Goal: Transaction & Acquisition: Purchase product/service

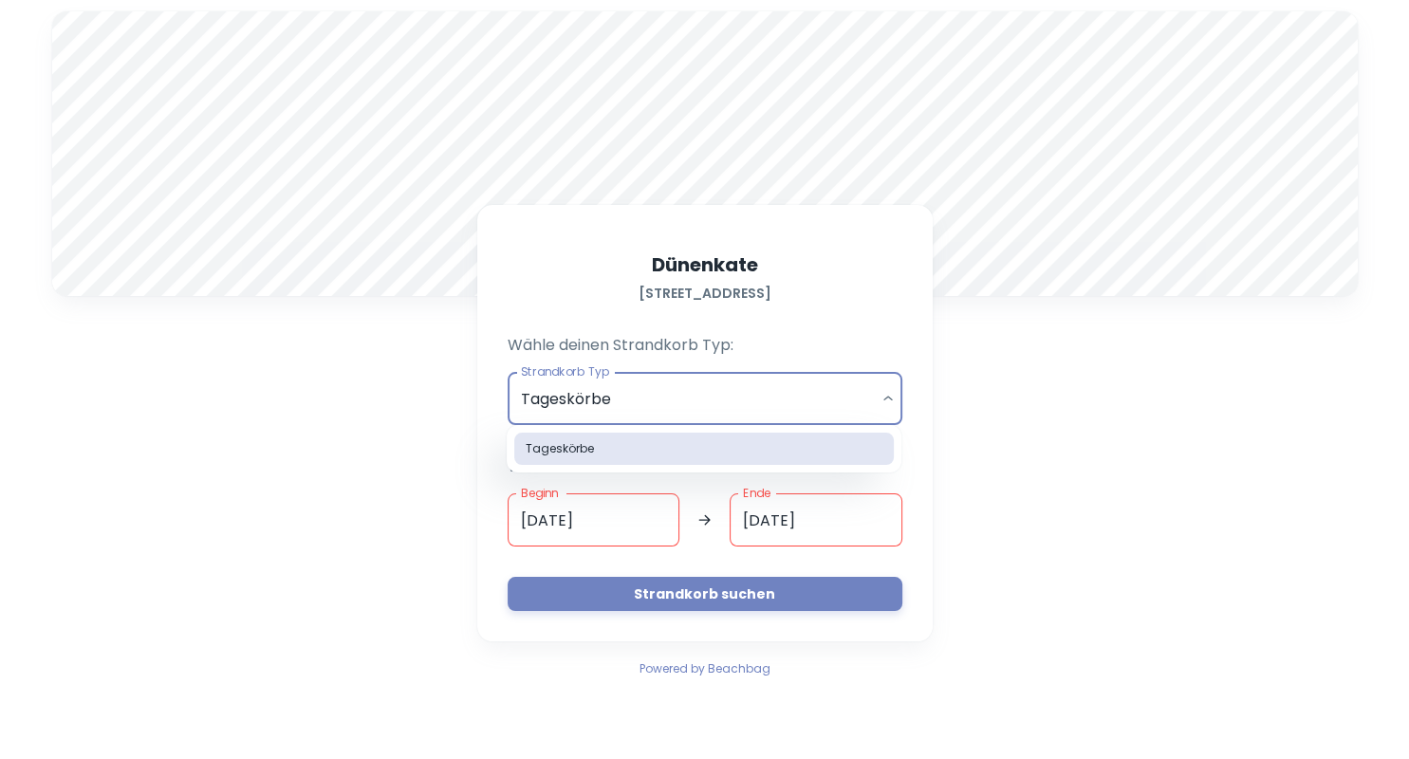
click at [890, 65] on body "A [STREET_ADDRESS] Wähle deinen Strandkorb Typ: Strandkorb Typ Tageskörbe daily…" at bounding box center [704, 379] width 1409 height 759
click at [719, 600] on div at bounding box center [704, 379] width 1409 height 759
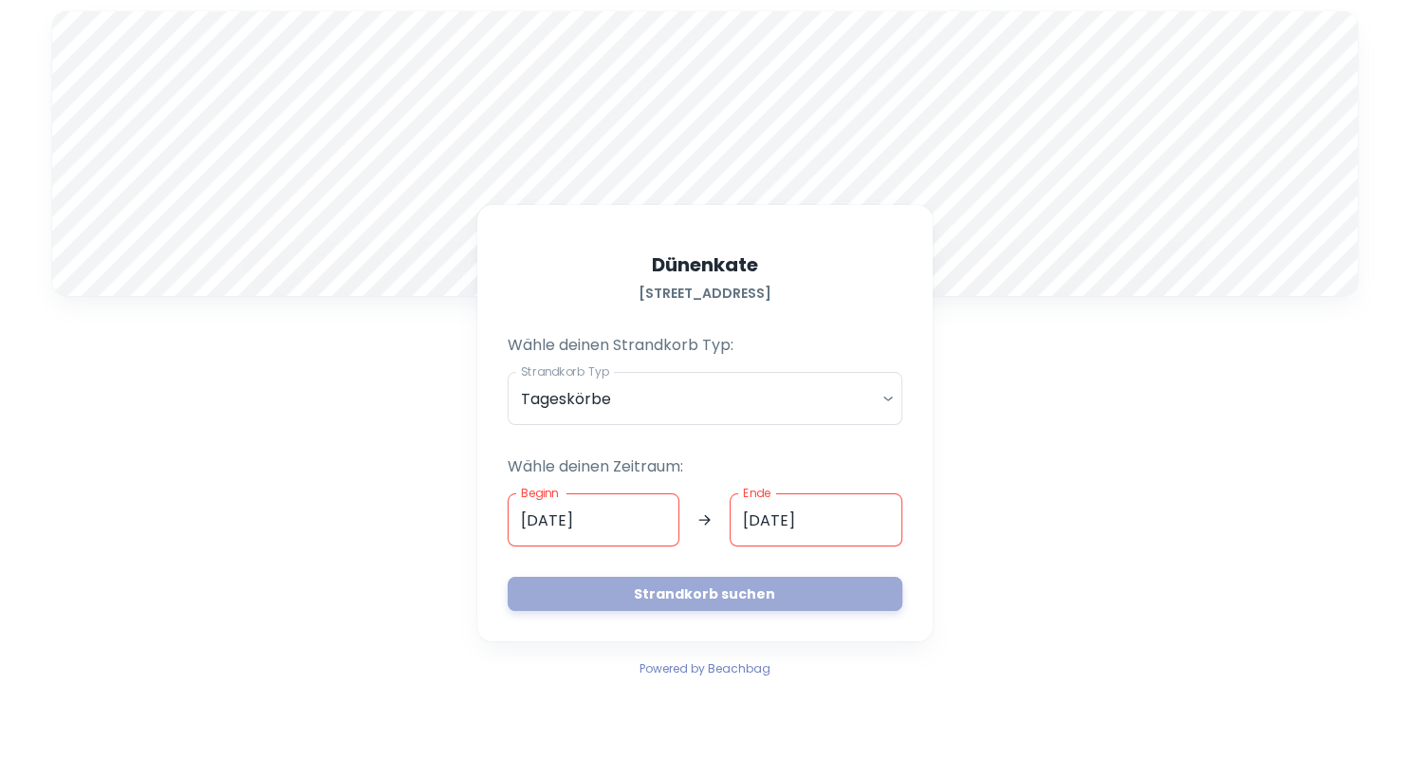
click at [719, 600] on button "Strandkorb suchen" at bounding box center [705, 594] width 395 height 34
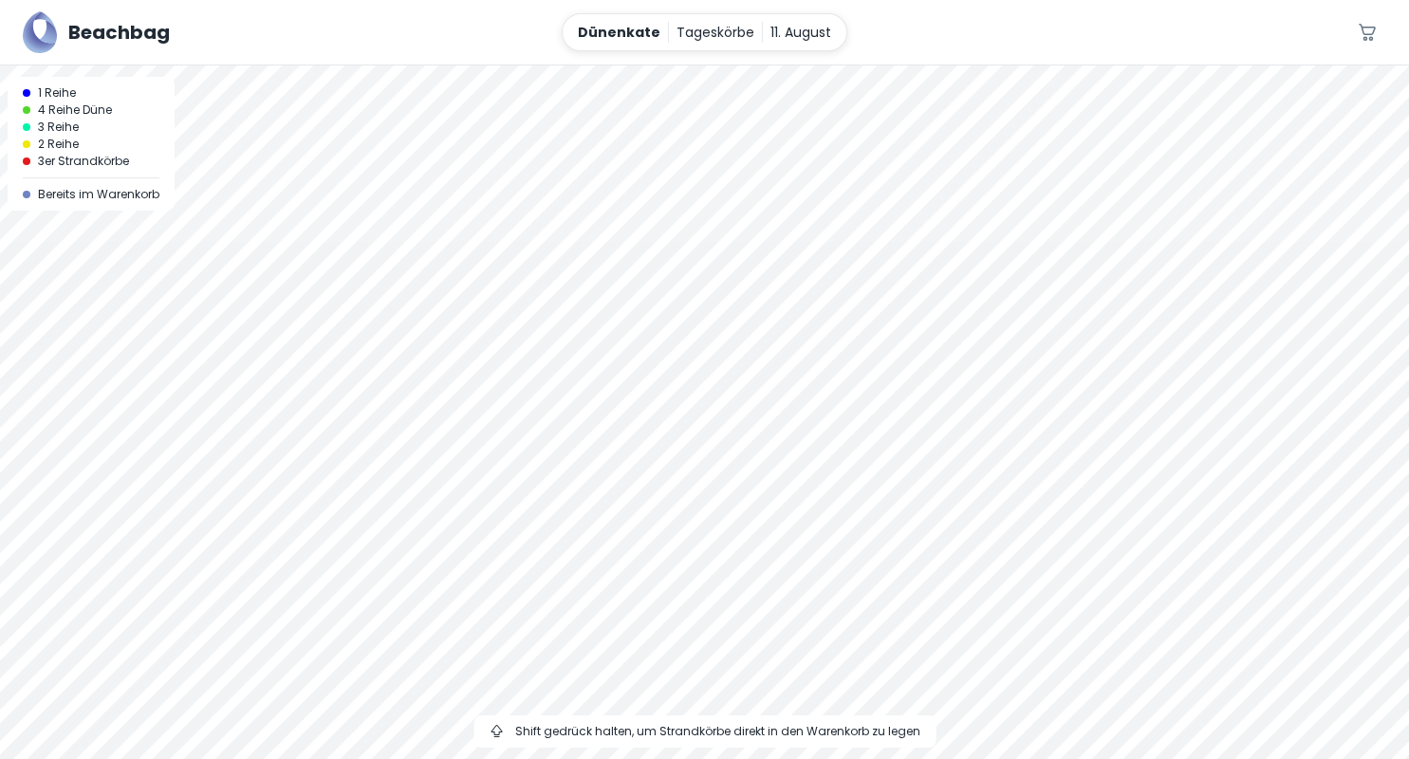
click at [791, 65] on div at bounding box center [704, 65] width 1409 height 0
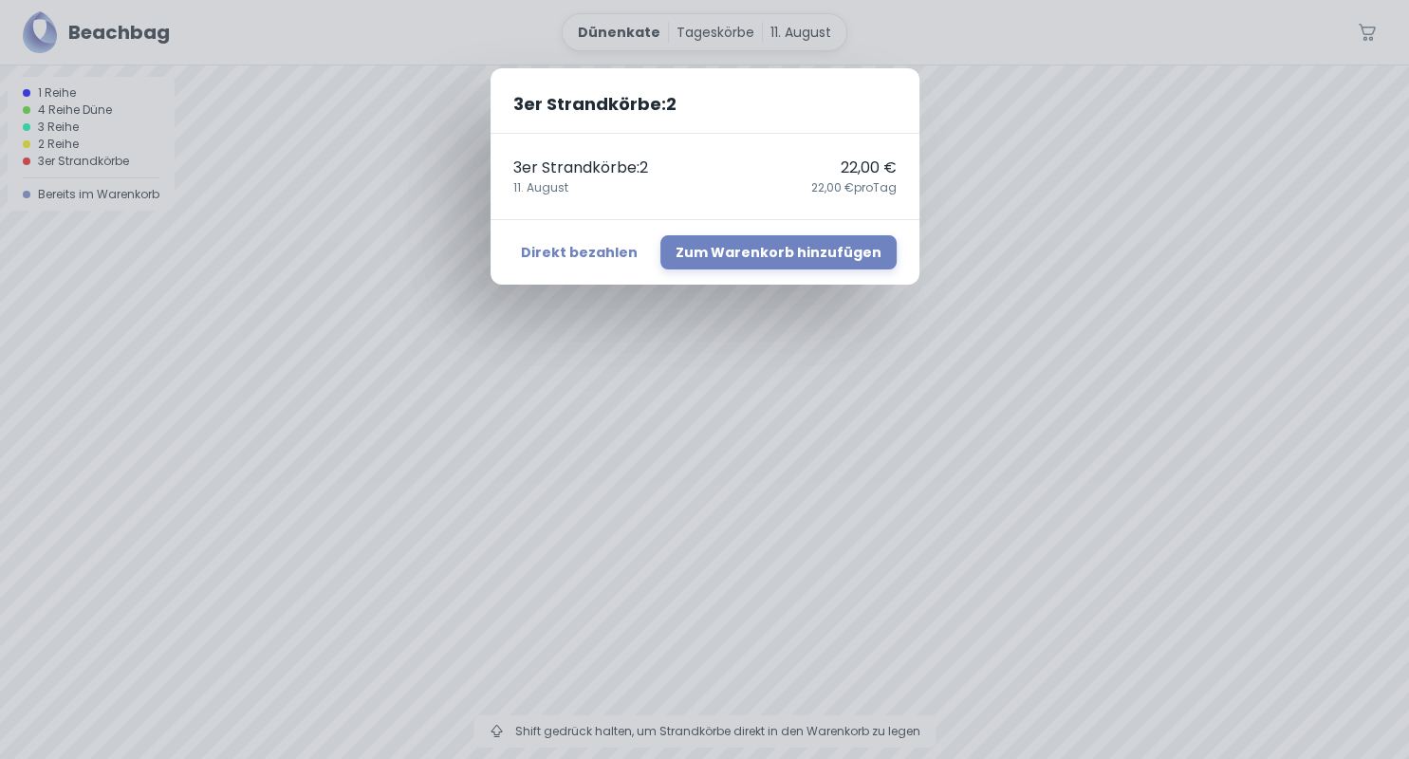
click at [791, 588] on div "3er Strandkörbe : 2 3er Strandkörbe : 2 22,00 € [DATE],00 € pro Tag Direkt beza…" at bounding box center [704, 379] width 1409 height 759
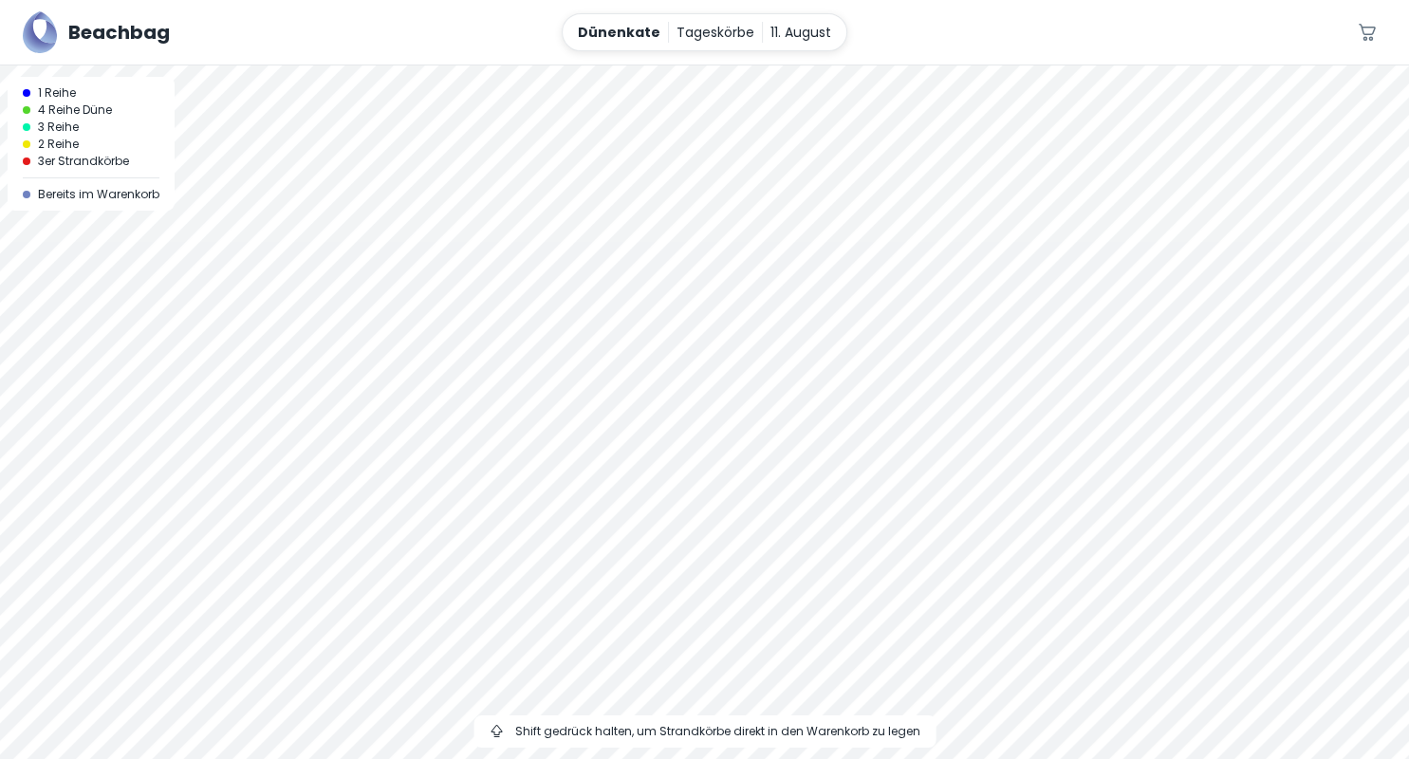
click at [791, 65] on div at bounding box center [704, 65] width 1409 height 0
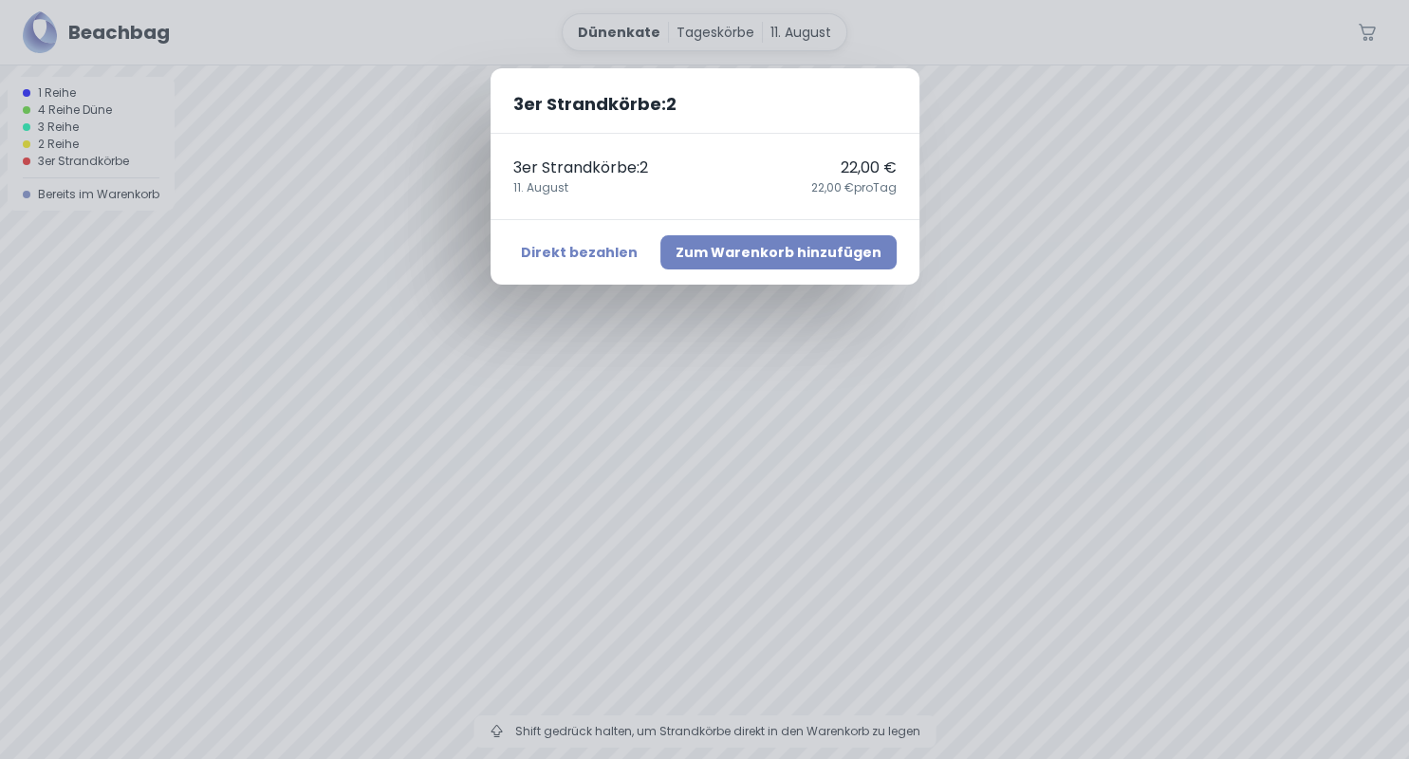
click at [758, 249] on button "Zum Warenkorb hinzufügen" at bounding box center [778, 252] width 236 height 34
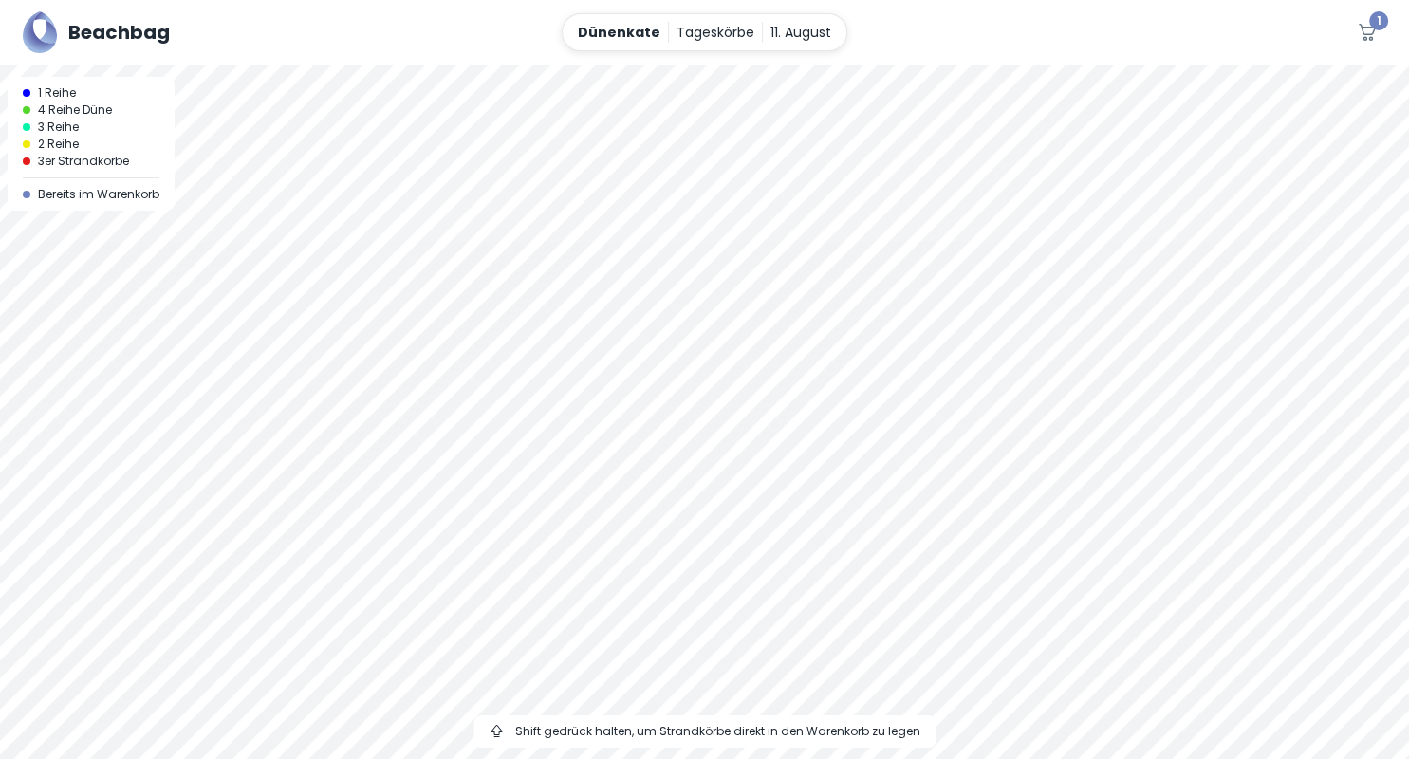
click at [776, 65] on div at bounding box center [704, 65] width 1409 height 0
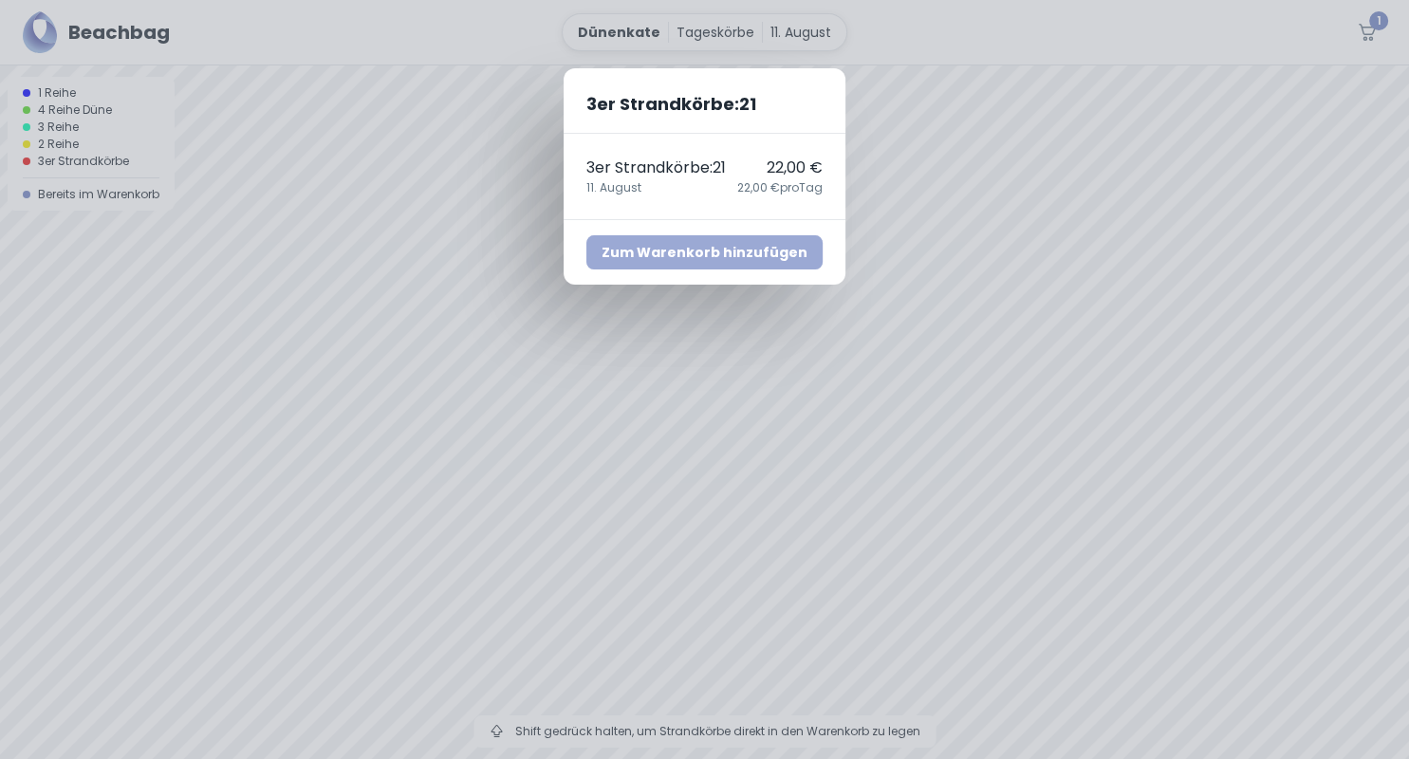
click at [777, 252] on button "Zum Warenkorb hinzufügen" at bounding box center [704, 252] width 236 height 34
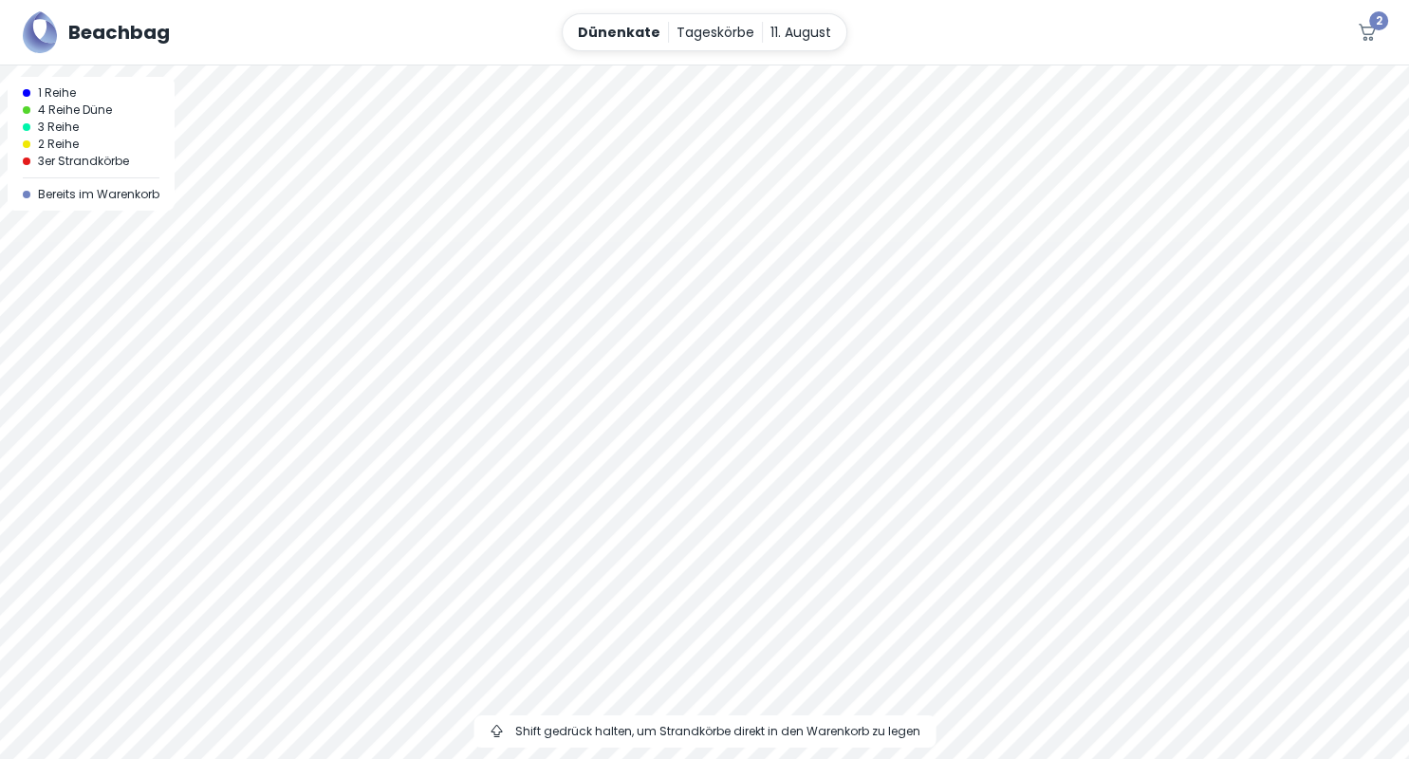
click at [147, 154] on div "3er Strandkörbe" at bounding box center [91, 161] width 137 height 17
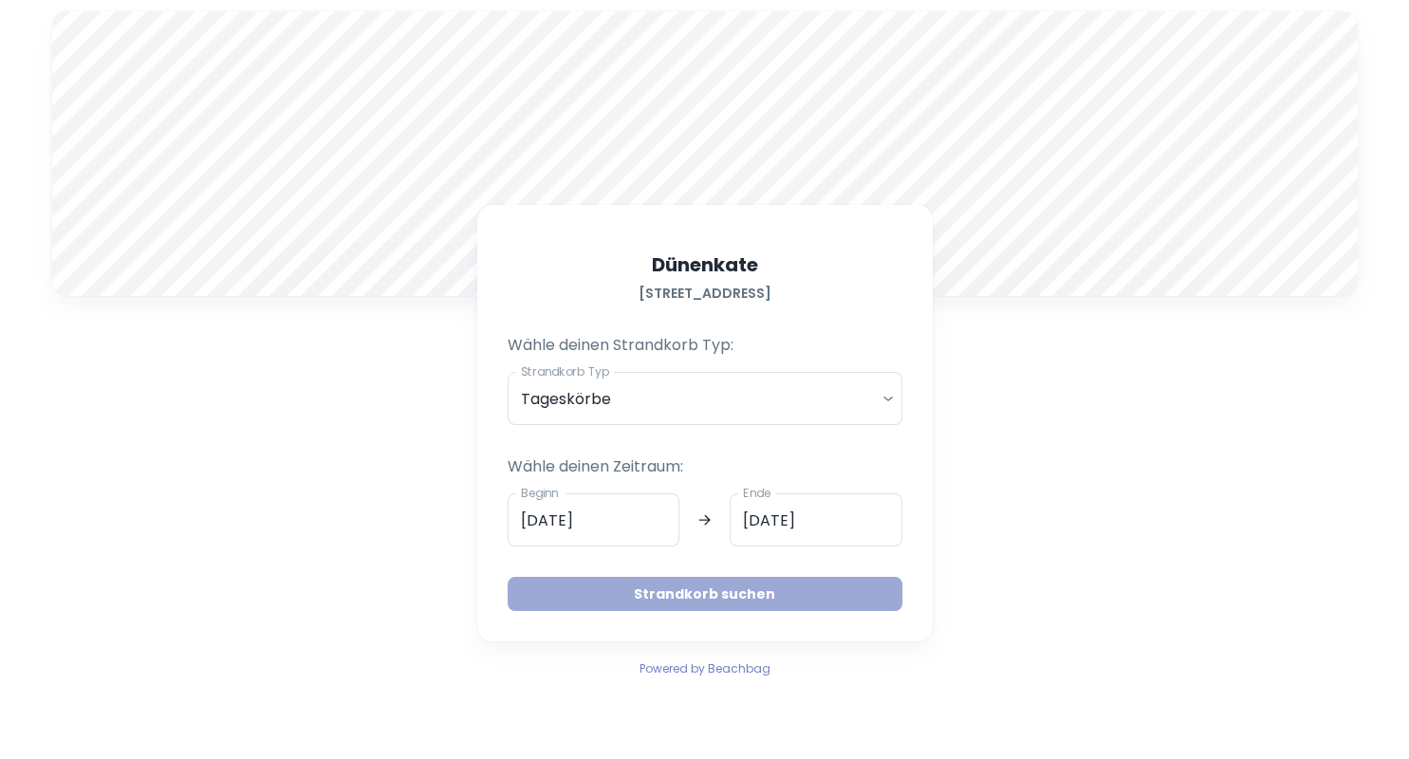
click at [794, 600] on button "Strandkorb suchen" at bounding box center [705, 594] width 395 height 34
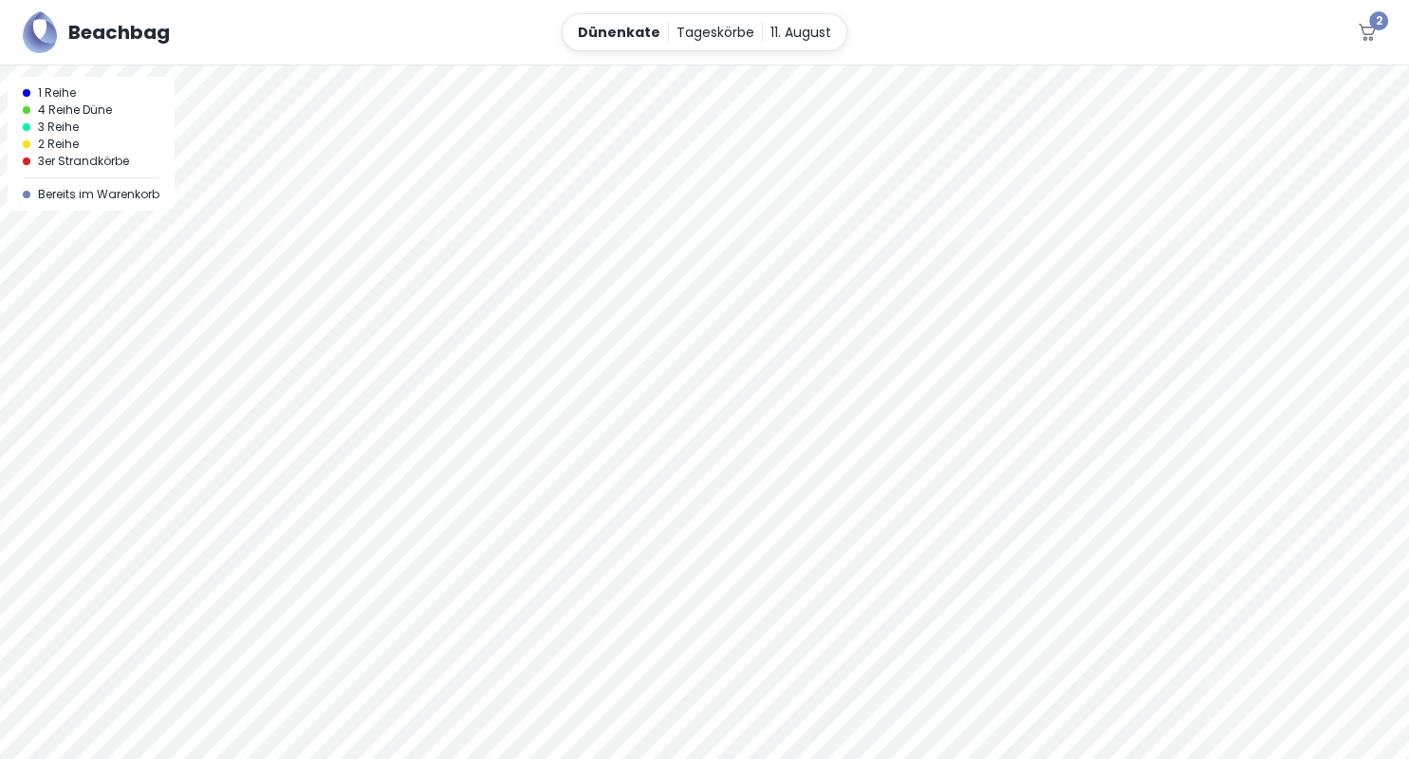
click at [1368, 83] on div at bounding box center [704, 411] width 1409 height 693
click at [1231, 55] on div "Beachbag Dünenkate Tageskörbe [DATE] 2" at bounding box center [704, 32] width 1409 height 65
drag, startPoint x: 1225, startPoint y: 55, endPoint x: 1169, endPoint y: 78, distance: 60.4
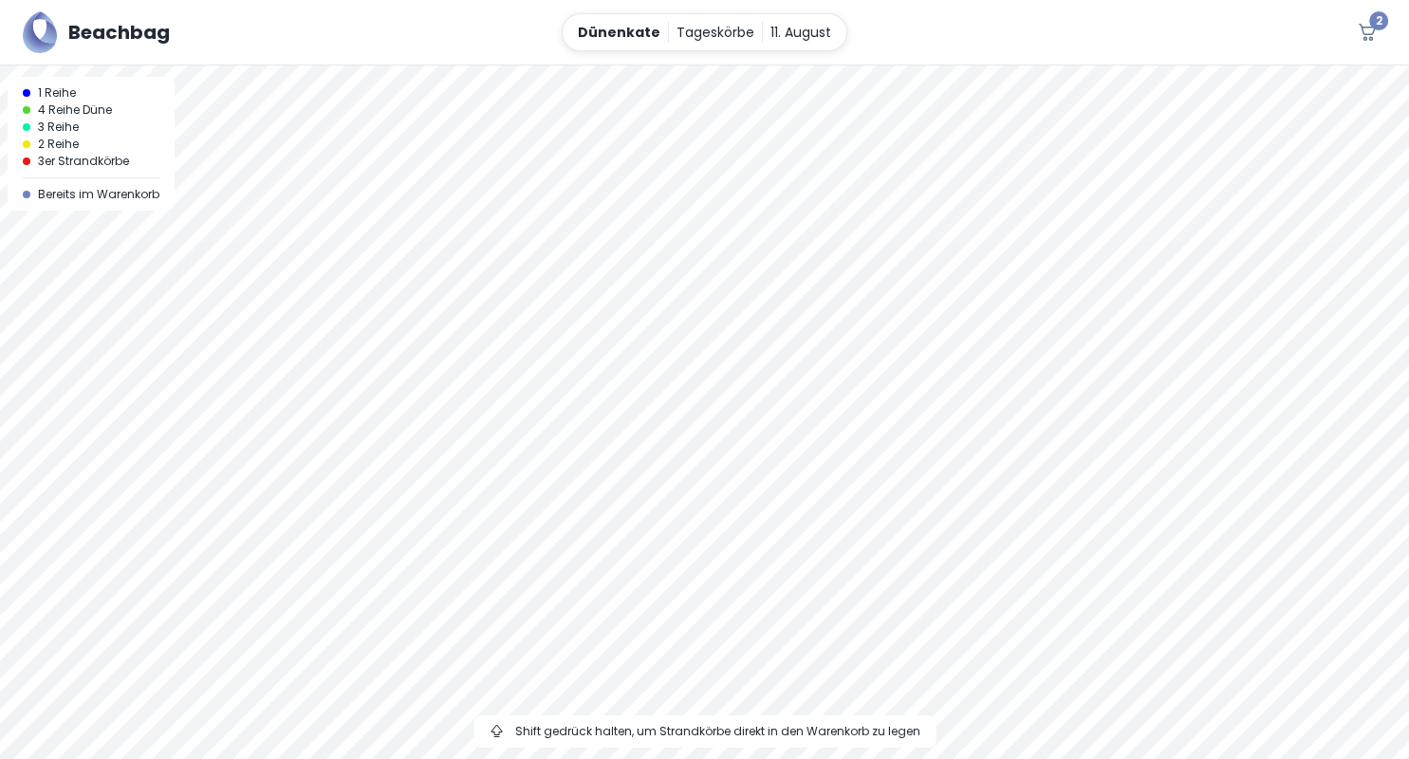
click at [1201, 158] on div "Beachbag Dünenkate Tageskörbe [DATE] 2 A 1 Reihe 4 Reihe Düne 3 Reihe 2 Reihe 3…" at bounding box center [704, 379] width 1409 height 759
drag, startPoint x: 1140, startPoint y: 48, endPoint x: 987, endPoint y: 70, distance: 155.2
click at [1124, 78] on div "Beachbag Dünenkate Tageskörbe [DATE] 2 A 1 Reihe 4 Reihe Düne 3 Reihe 2 Reihe 3…" at bounding box center [704, 379] width 1409 height 759
click at [816, 44] on div "Dünenkate Tageskörbe [DATE]" at bounding box center [705, 32] width 286 height 38
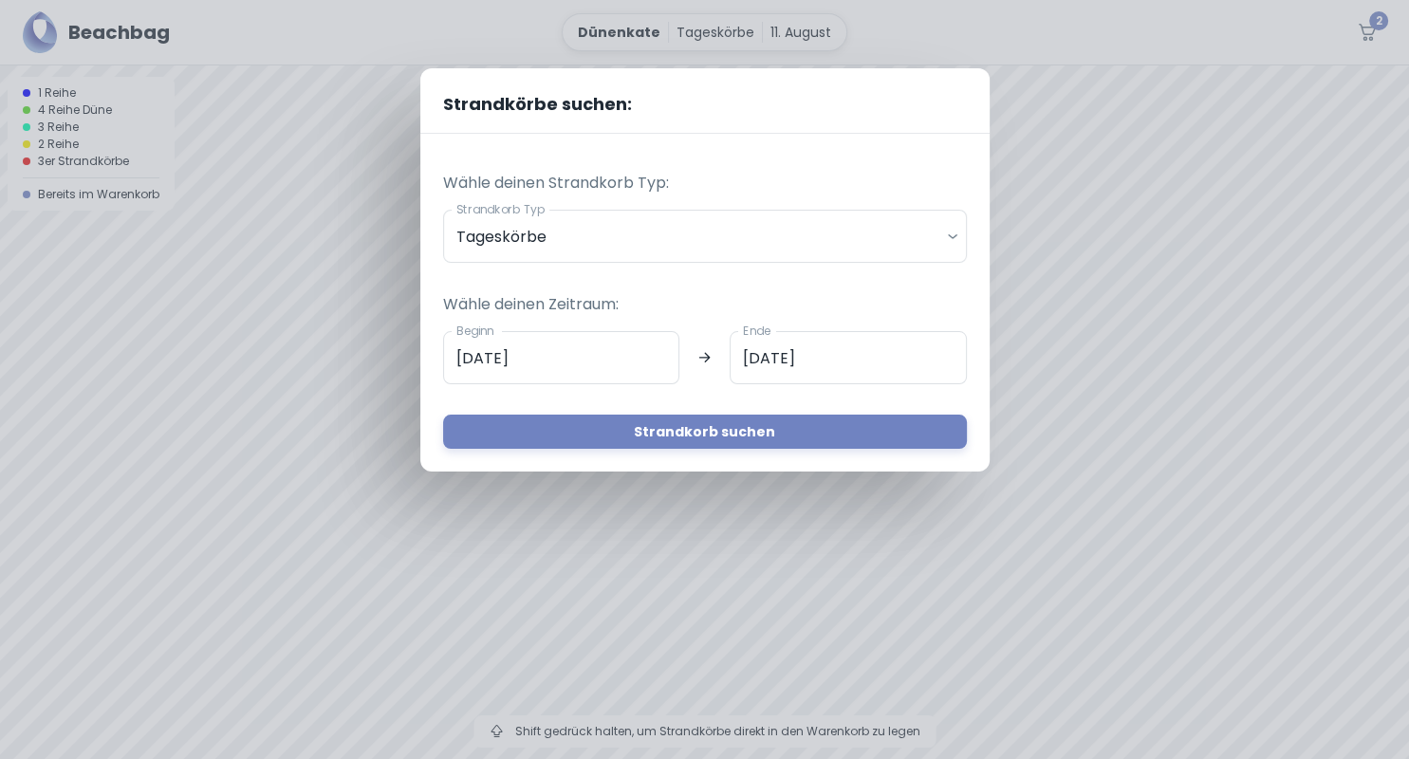
click at [66, 195] on div "Strandkörbe suchen: Wähle deinen Strandkorb Typ: Strandkorb Typ Tageskörbe dail…" at bounding box center [704, 379] width 1409 height 759
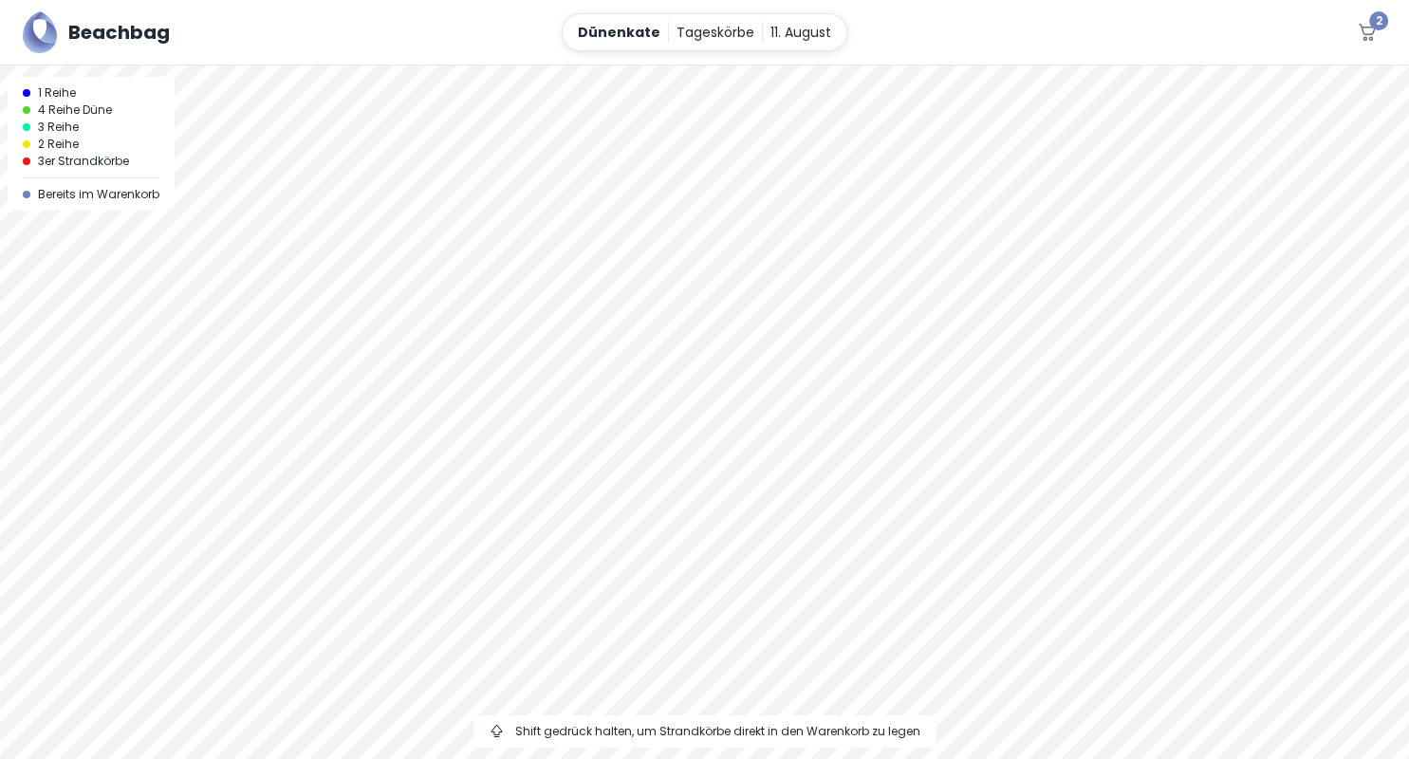
click at [1377, 44] on icon "button" at bounding box center [1367, 32] width 23 height 23
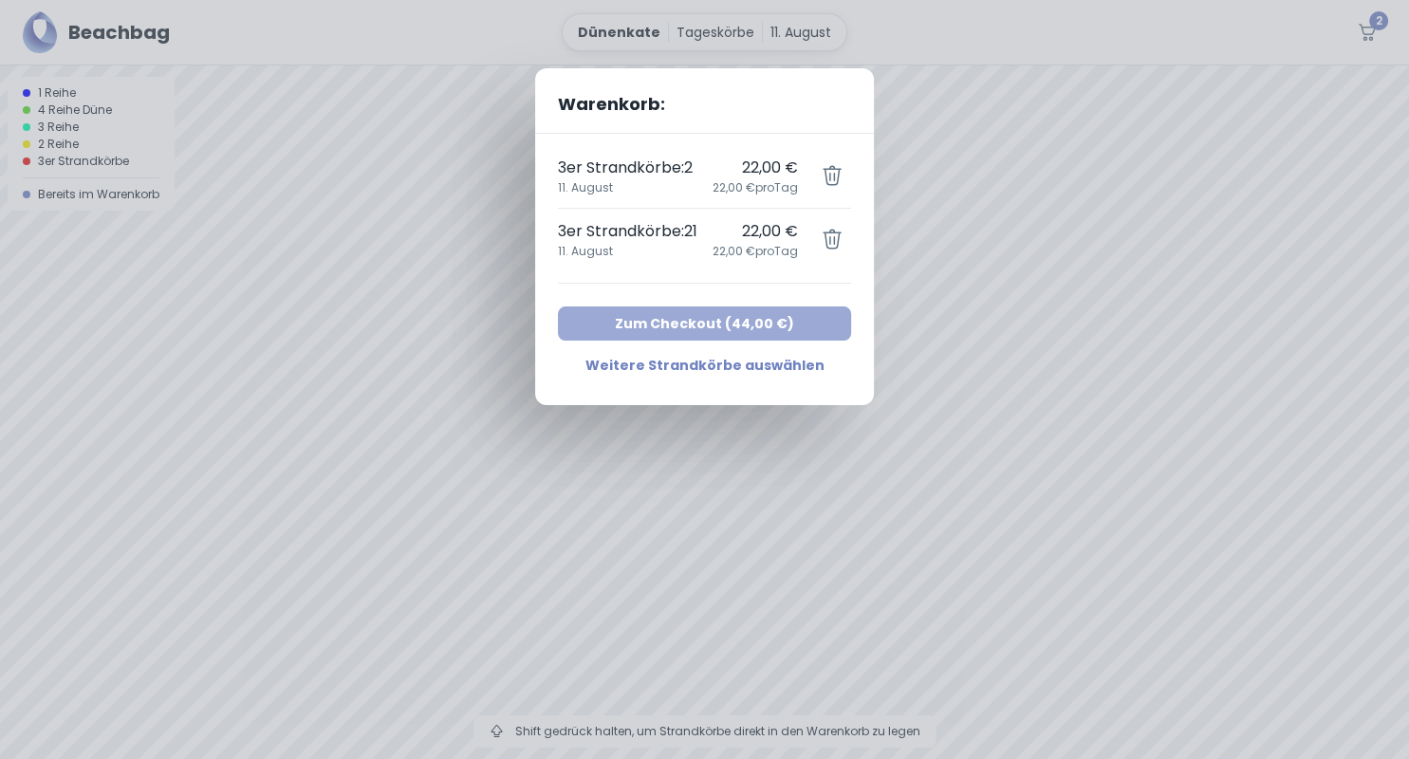
click at [691, 326] on button "Zum Checkout ( 44,00 € )" at bounding box center [704, 323] width 293 height 34
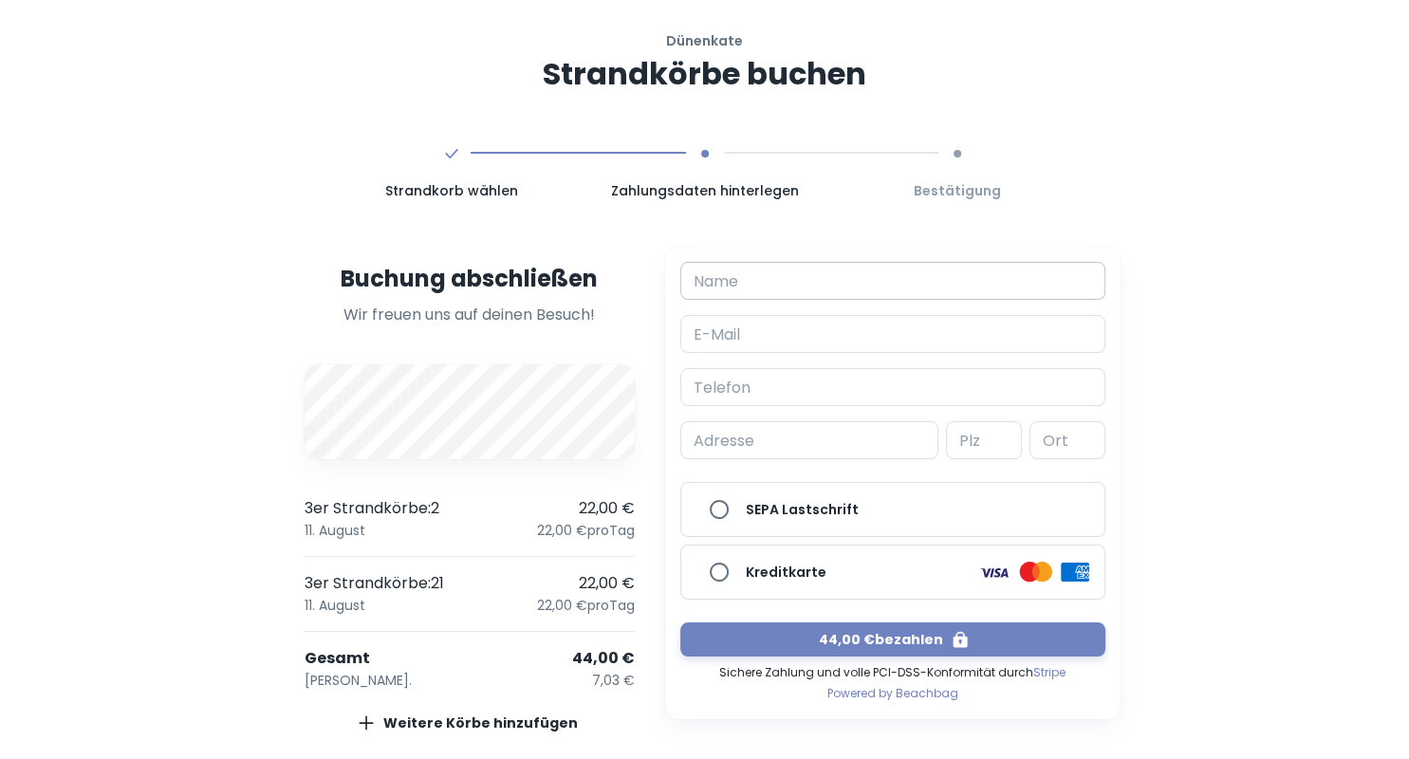
click at [768, 283] on input "Name" at bounding box center [892, 281] width 425 height 38
type input "[PERSON_NAME]"
type input "[PERSON_NAME][EMAIL_ADDRESS][DOMAIN_NAME]"
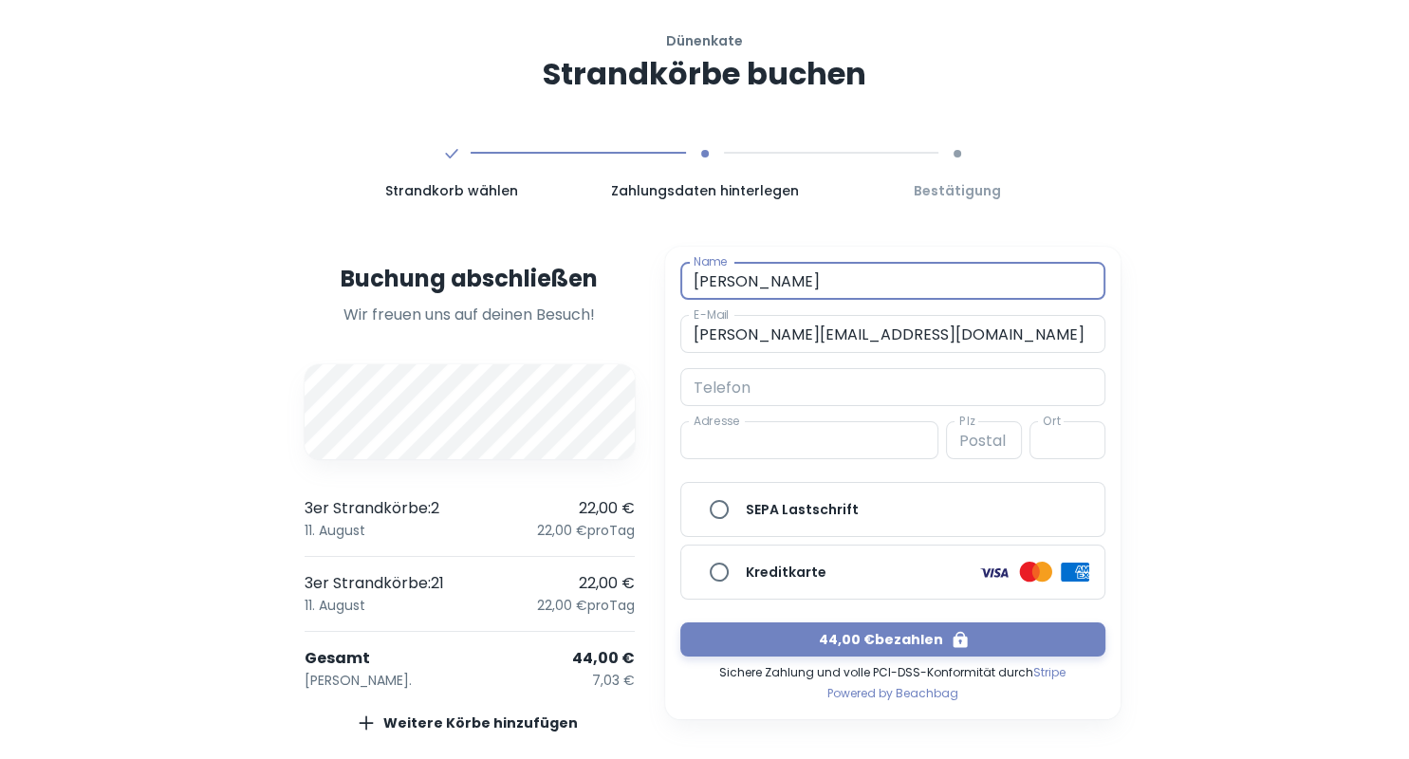
type input "[STREET_ADDRESS]"
type input "21394"
type input "Kirchgellersen"
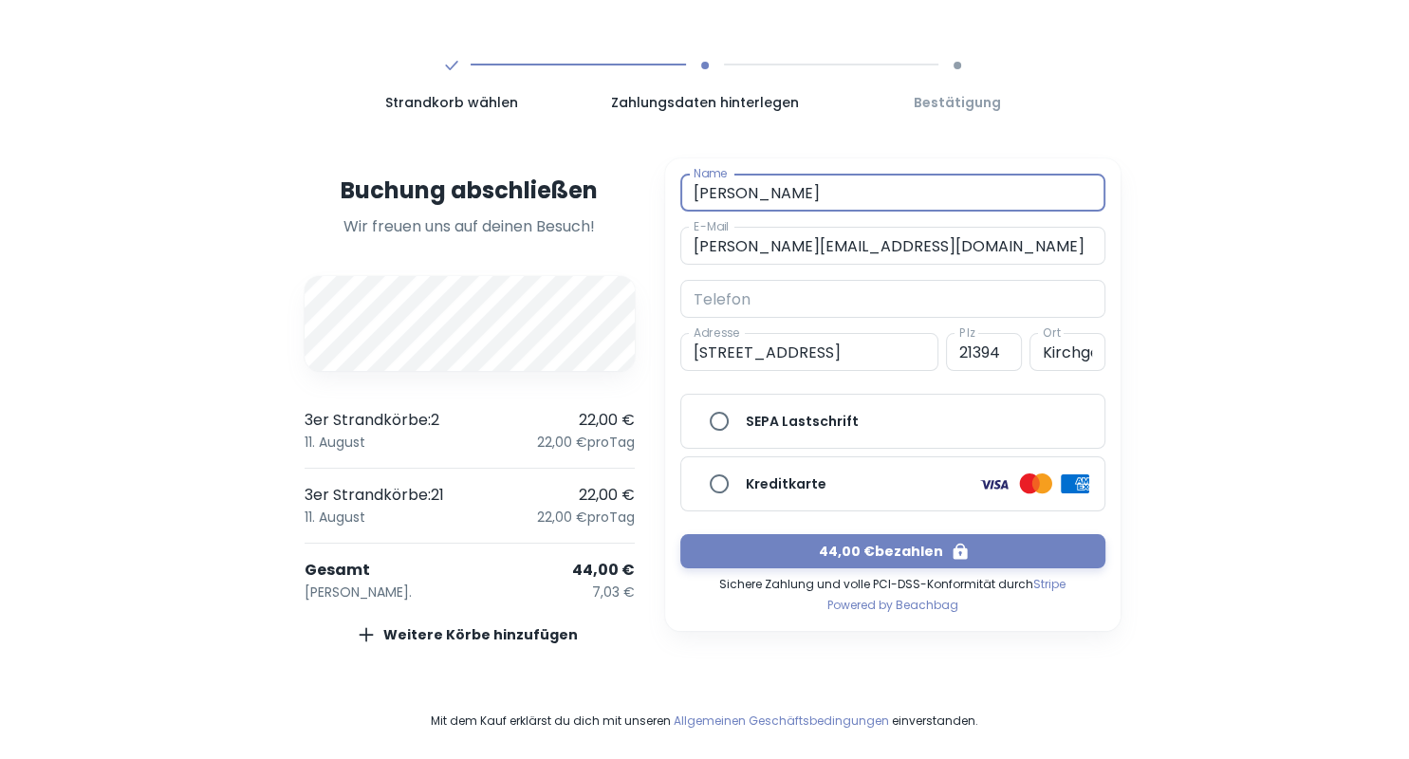
click at [718, 486] on input "Kreditkarte" at bounding box center [719, 484] width 38 height 38
radio input "true"
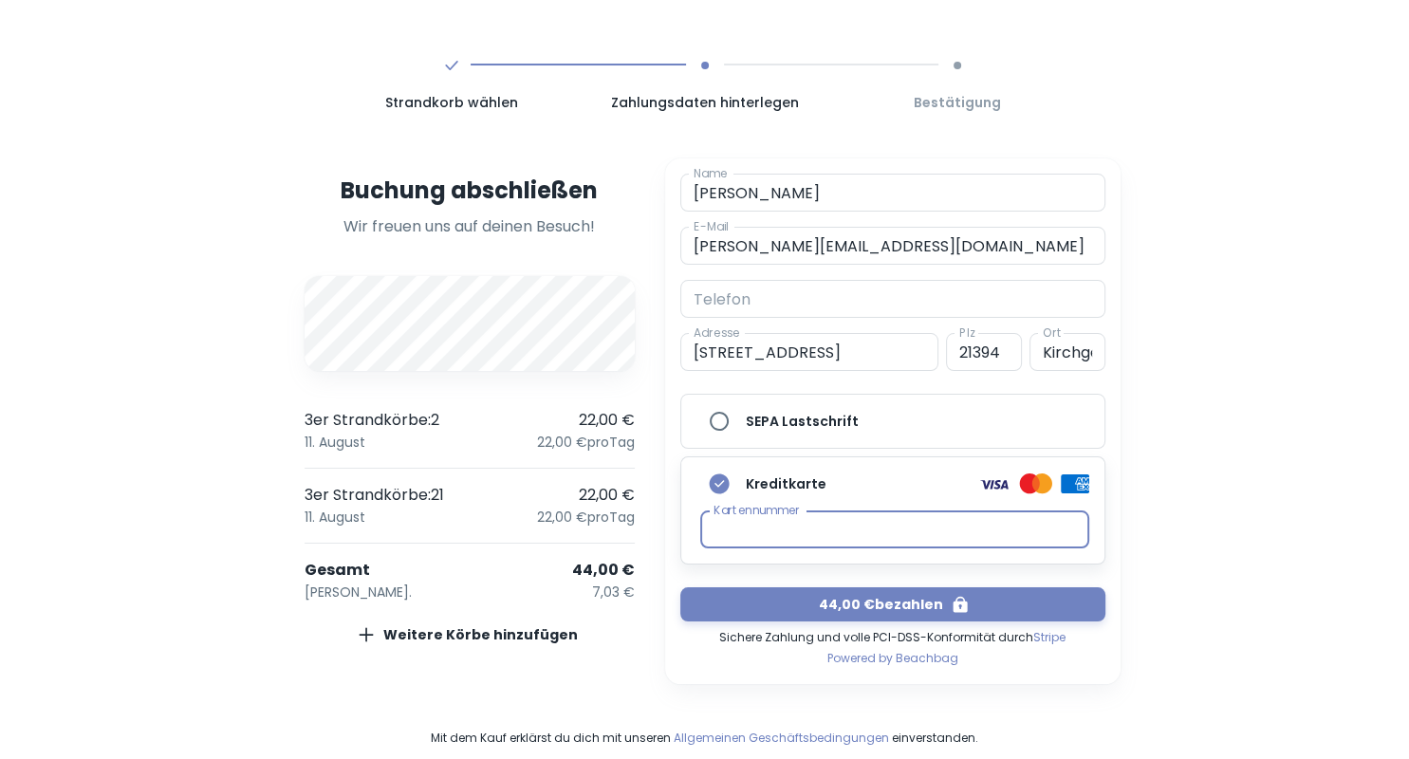
scroll to position [105, 0]
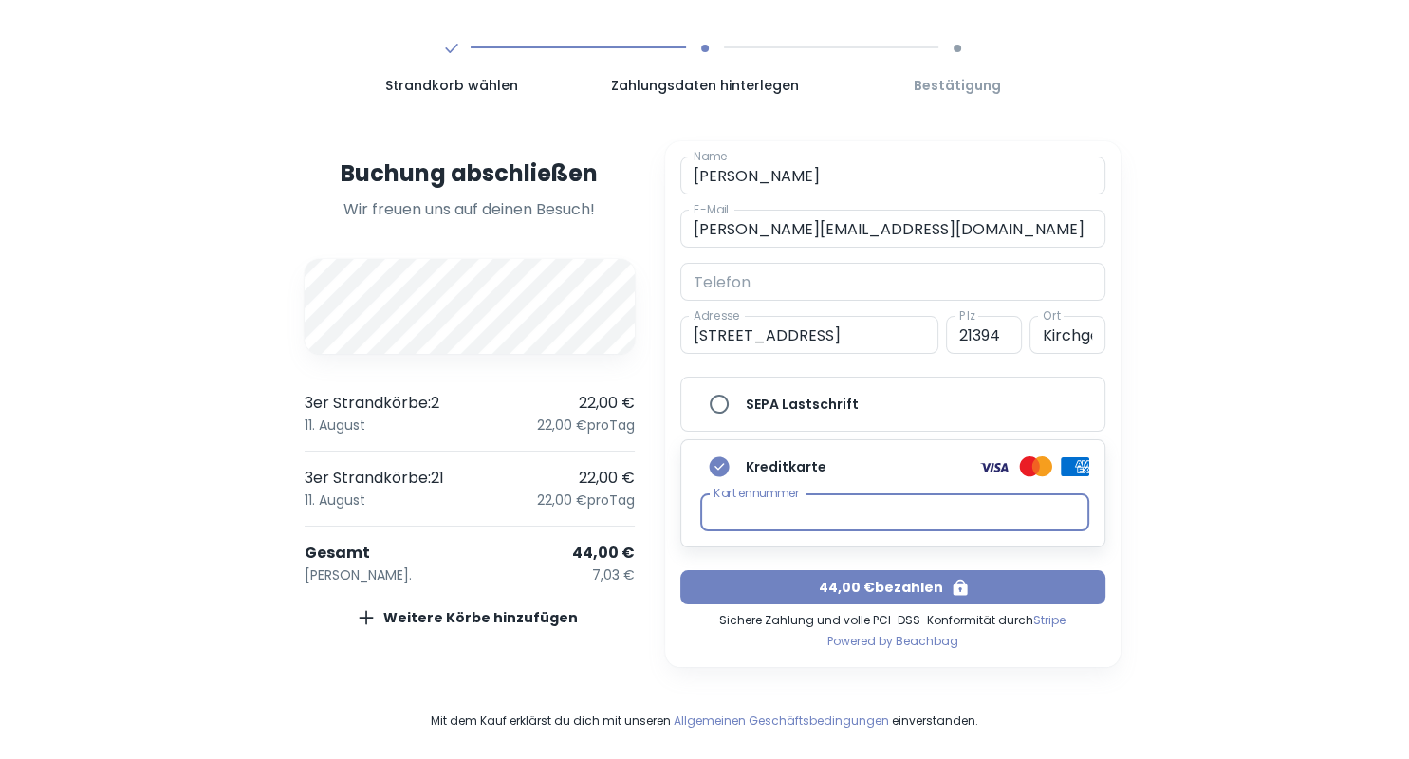
click at [853, 585] on button "44,00 € bezahlen" at bounding box center [892, 587] width 425 height 34
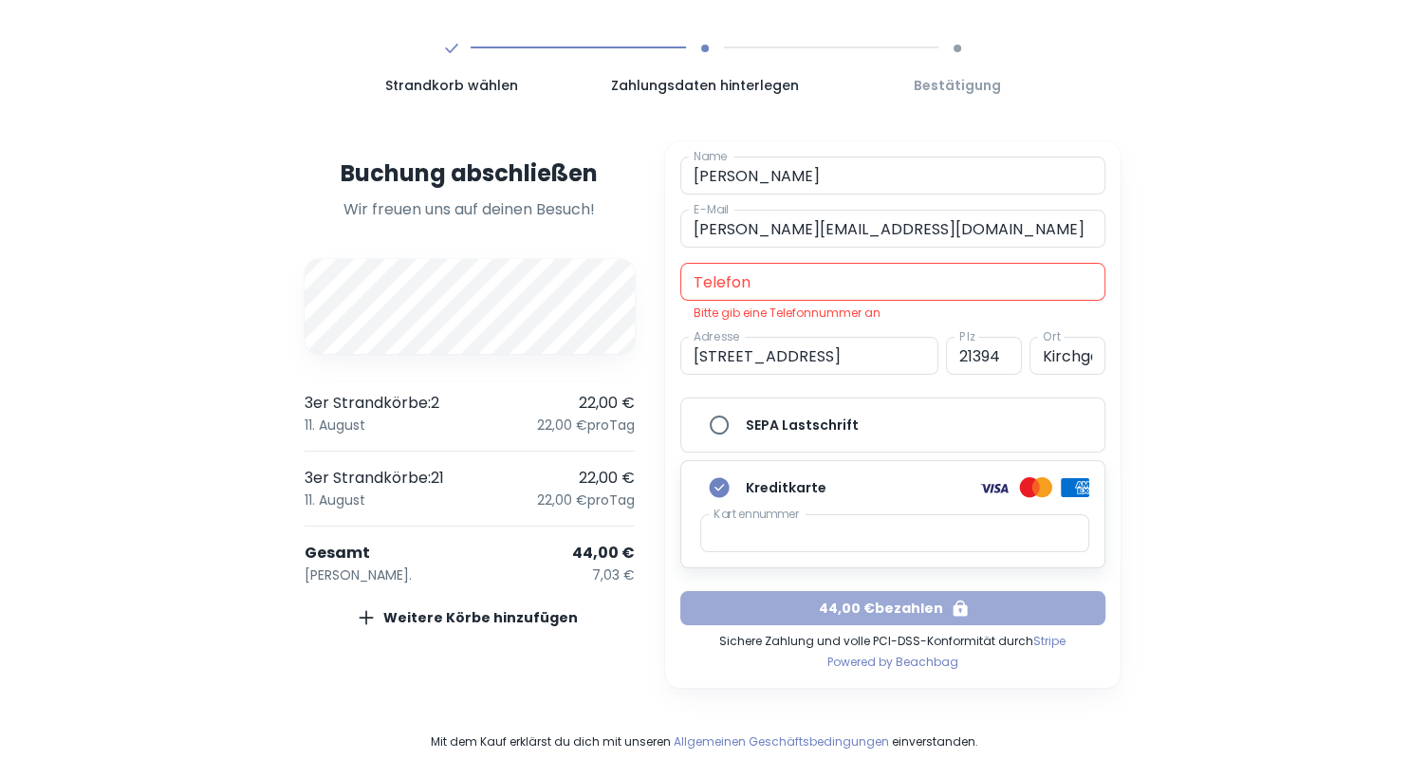
click at [896, 615] on button "44,00 € bezahlen" at bounding box center [892, 608] width 425 height 34
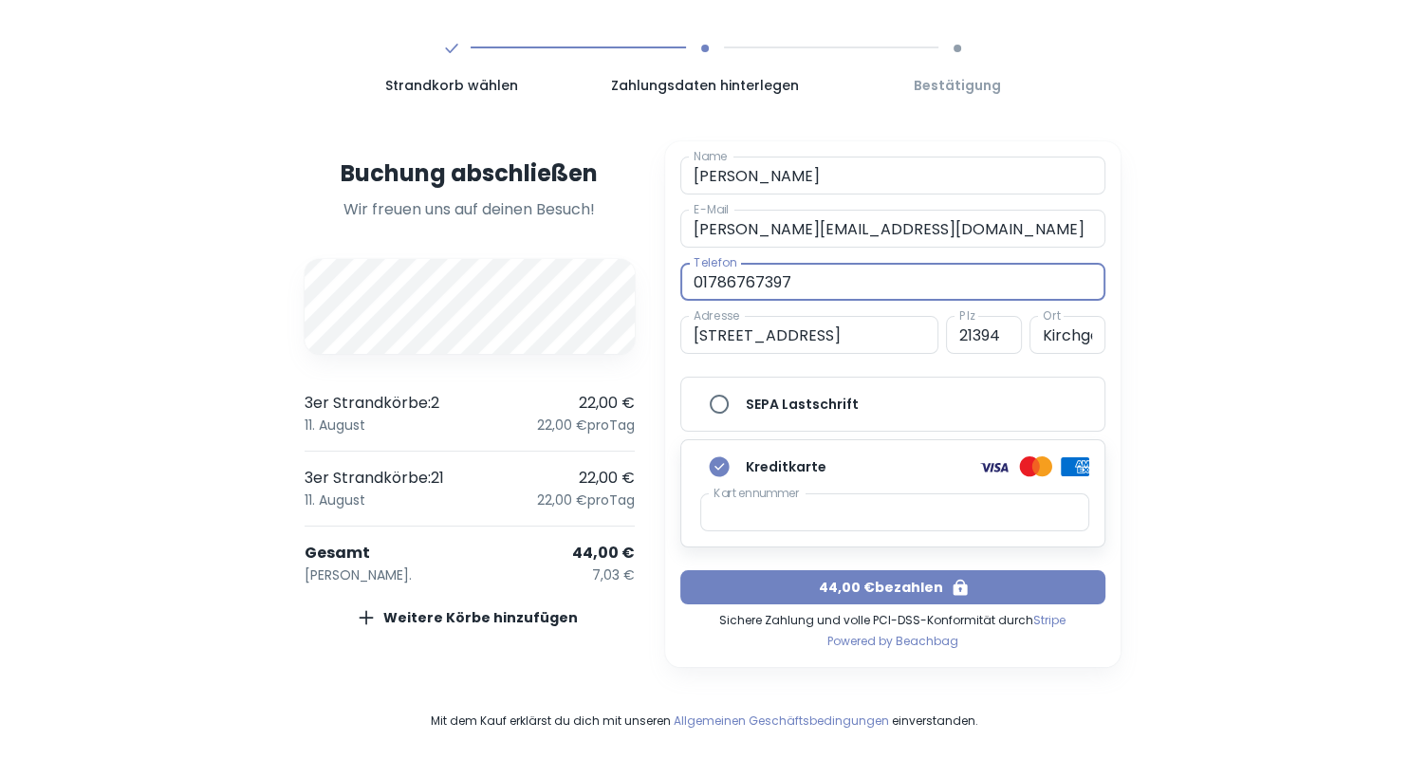
type input "01786767397"
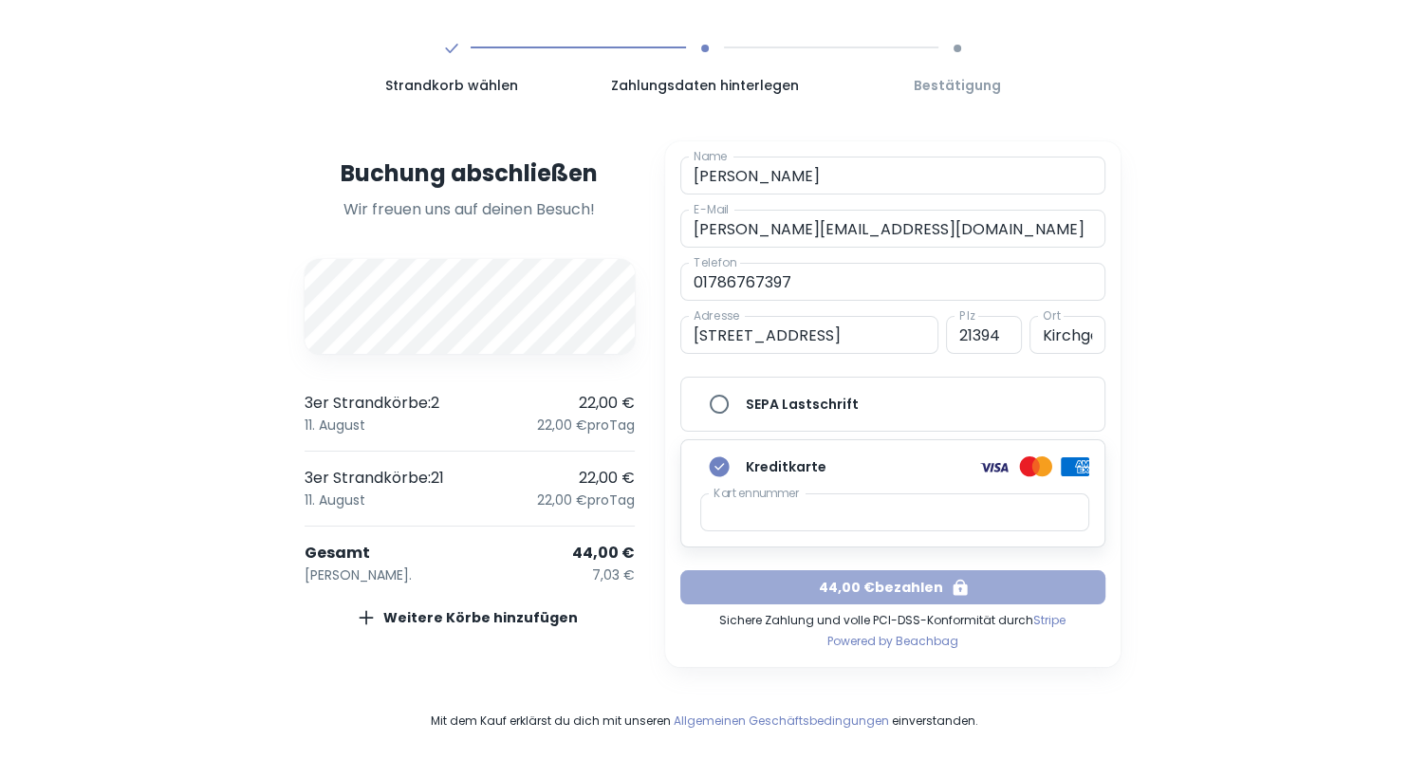
click at [892, 586] on button "44,00 € bezahlen" at bounding box center [892, 587] width 425 height 34
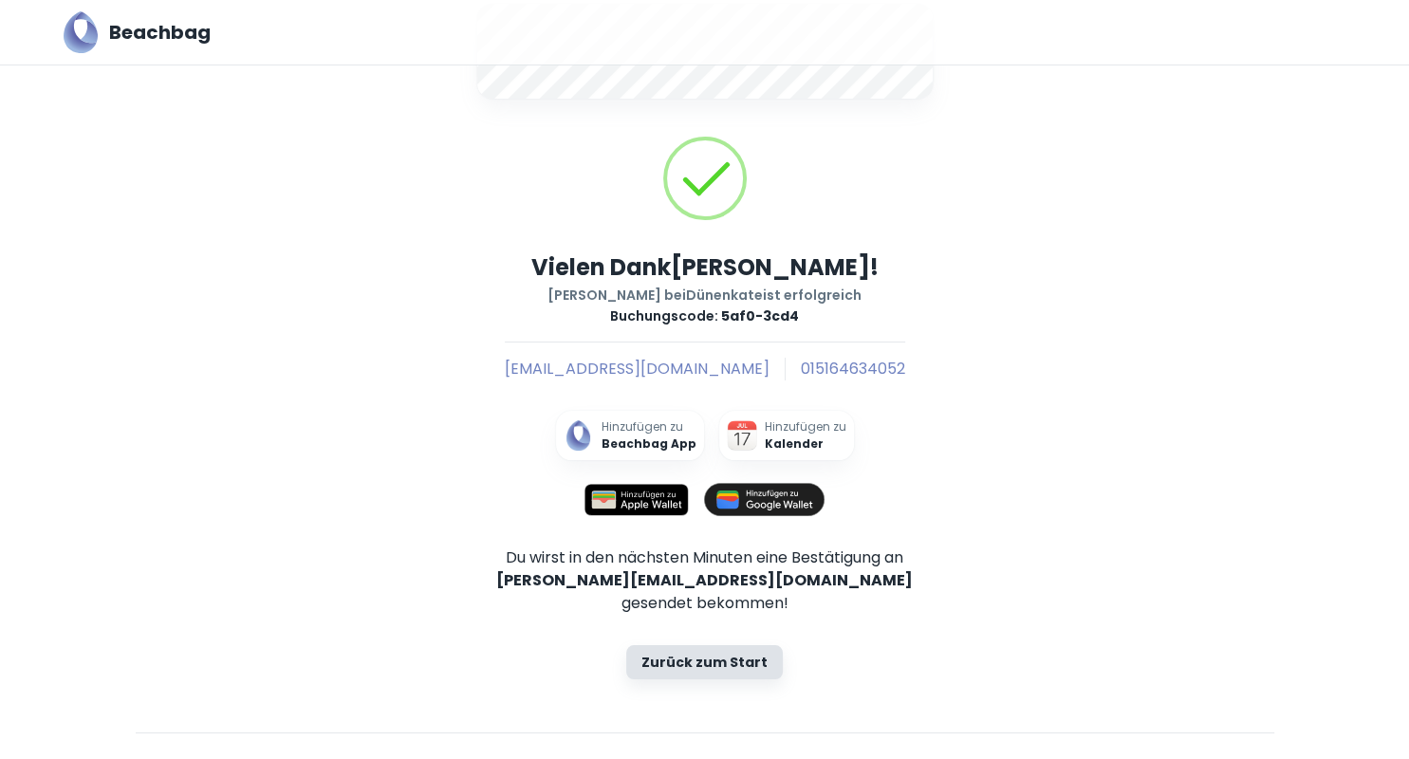
scroll to position [141, 0]
